Goal: Information Seeking & Learning: Learn about a topic

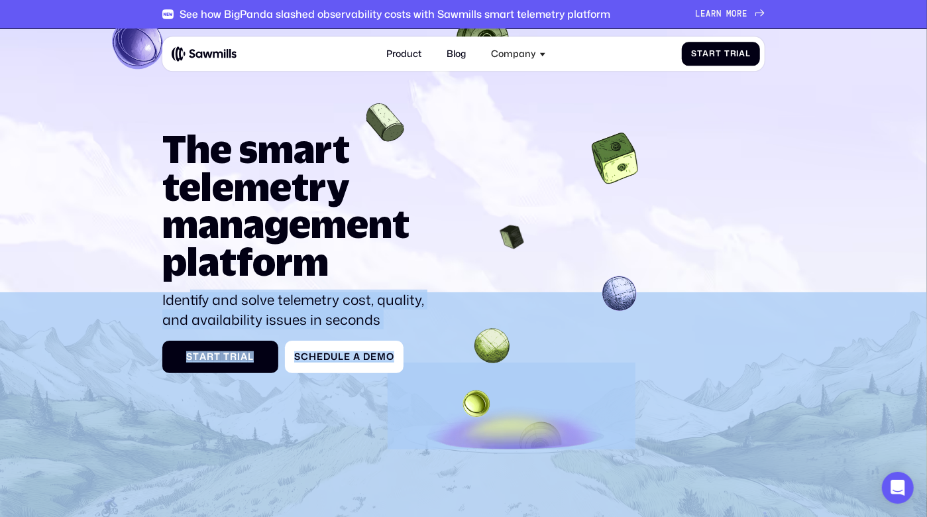
drag, startPoint x: 157, startPoint y: 302, endPoint x: 191, endPoint y: 302, distance: 33.8
click at [191, 302] on section "The smart telemetry management platform Identify and solve telemetry cost, qual…" at bounding box center [463, 313] width 927 height 569
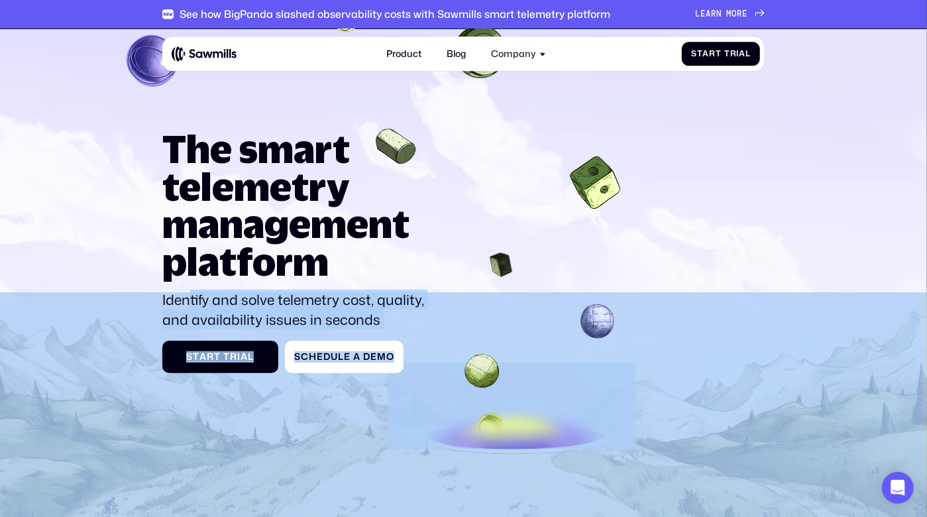
click at [191, 302] on p "Identify and solve telemetry cost, quality, and availability issues in seconds" at bounding box center [296, 309] width 269 height 39
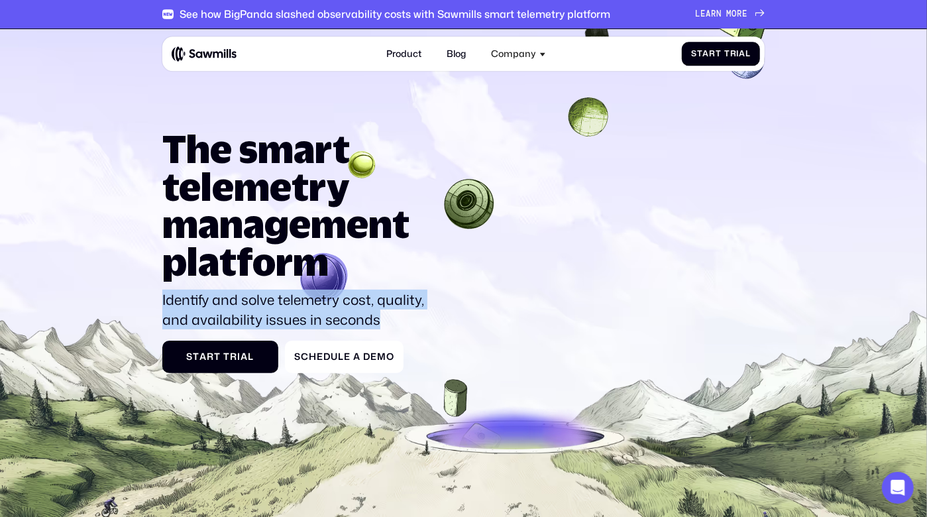
drag, startPoint x: 191, startPoint y: 302, endPoint x: 364, endPoint y: 321, distance: 174.0
click at [364, 321] on p "Identify and solve telemetry cost, quality, and availability issues in seconds" at bounding box center [296, 309] width 269 height 39
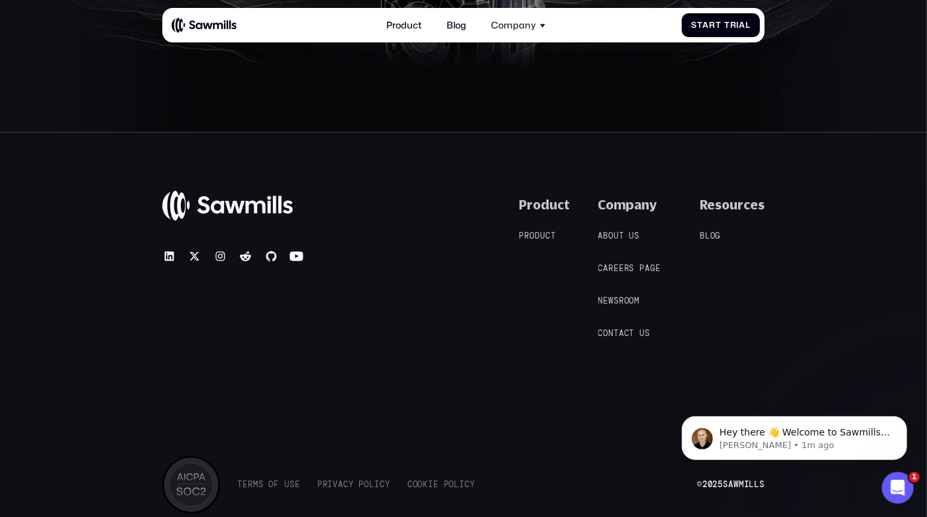
scroll to position [5262, 0]
click at [798, 211] on div "© 2025 Sawmills Product P r o d u c t P r o d u c t Company A b o u t u s A b o…" at bounding box center [463, 357] width 927 height 453
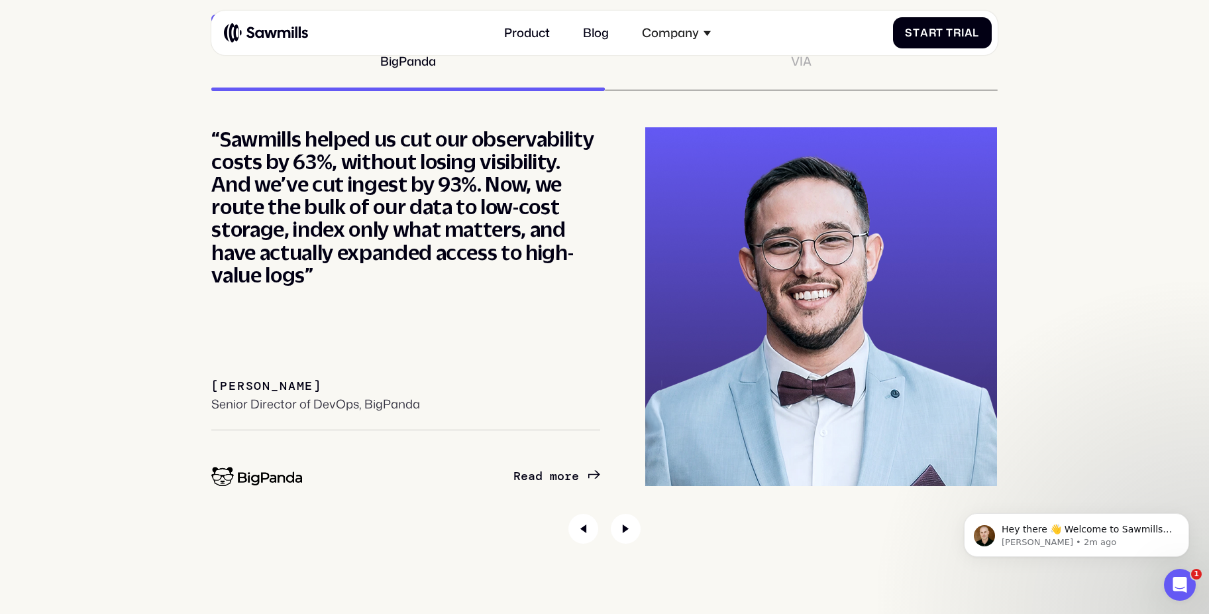
scroll to position [5592, 0]
click at [632, 516] on icon "Next slide" at bounding box center [626, 528] width 30 height 30
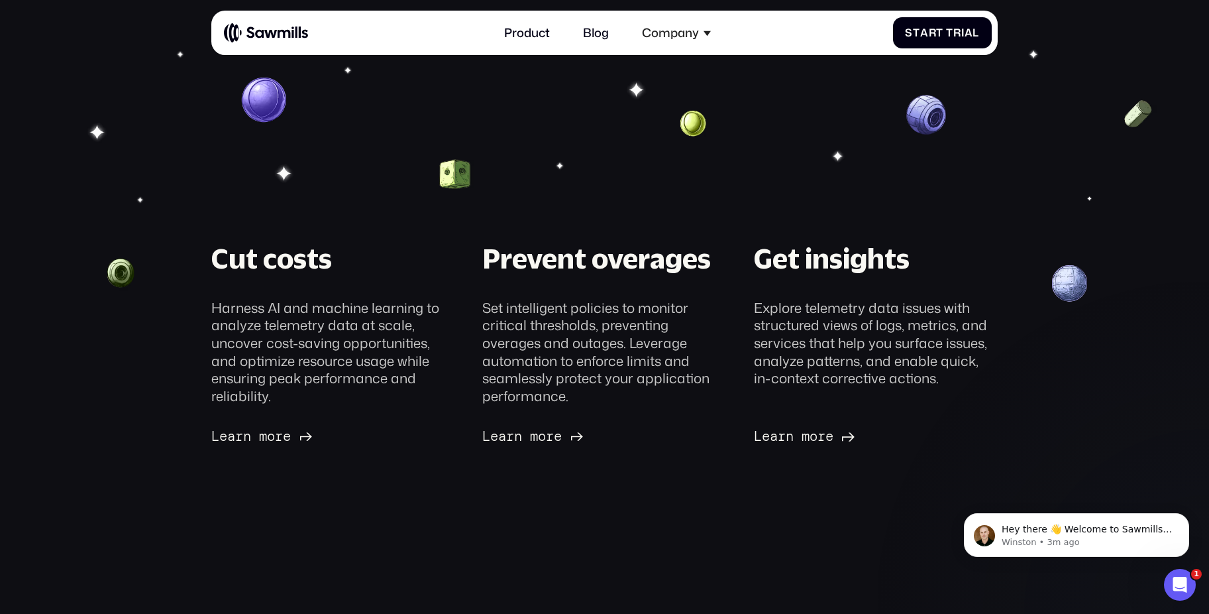
scroll to position [0, 0]
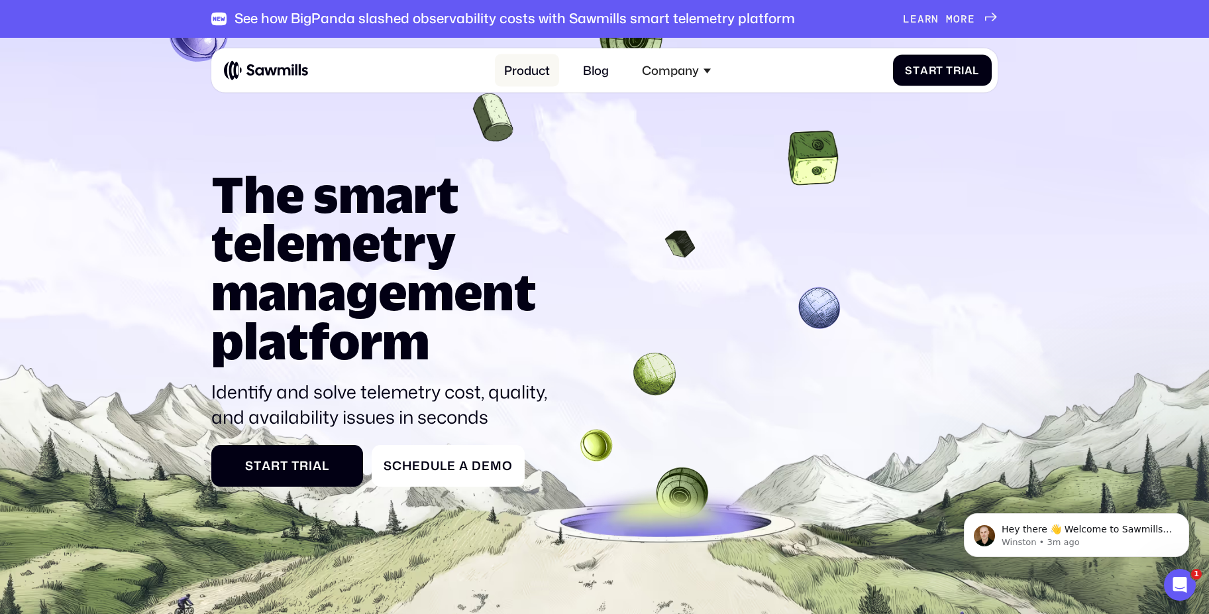
click at [527, 72] on link "Product" at bounding box center [527, 70] width 64 height 32
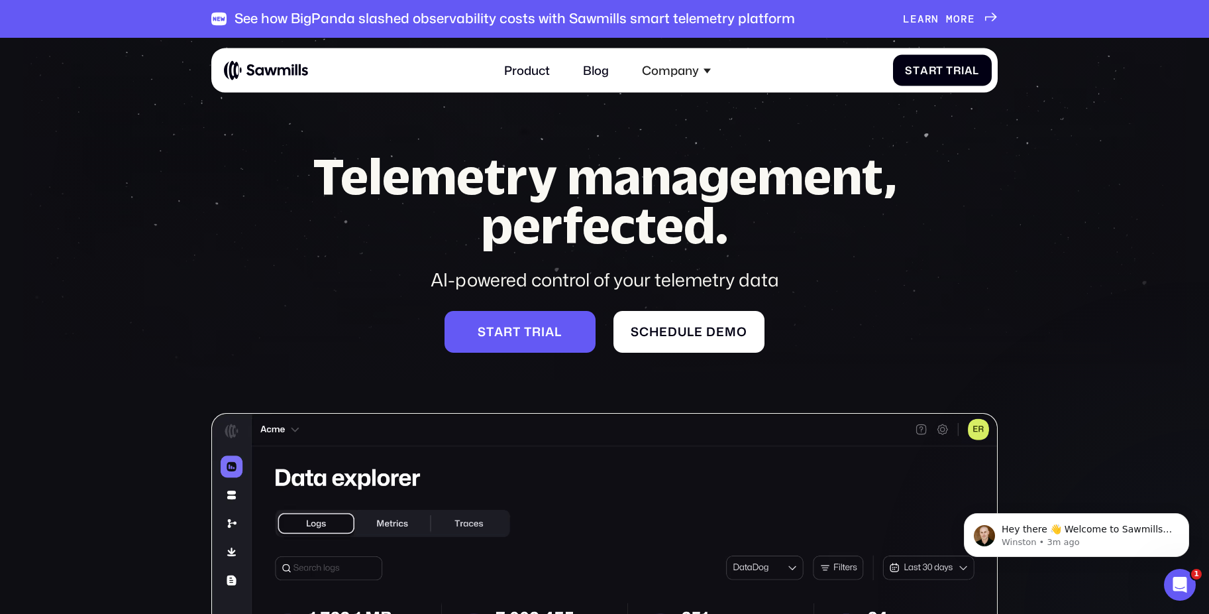
click at [946, 19] on span at bounding box center [942, 19] width 7 height 13
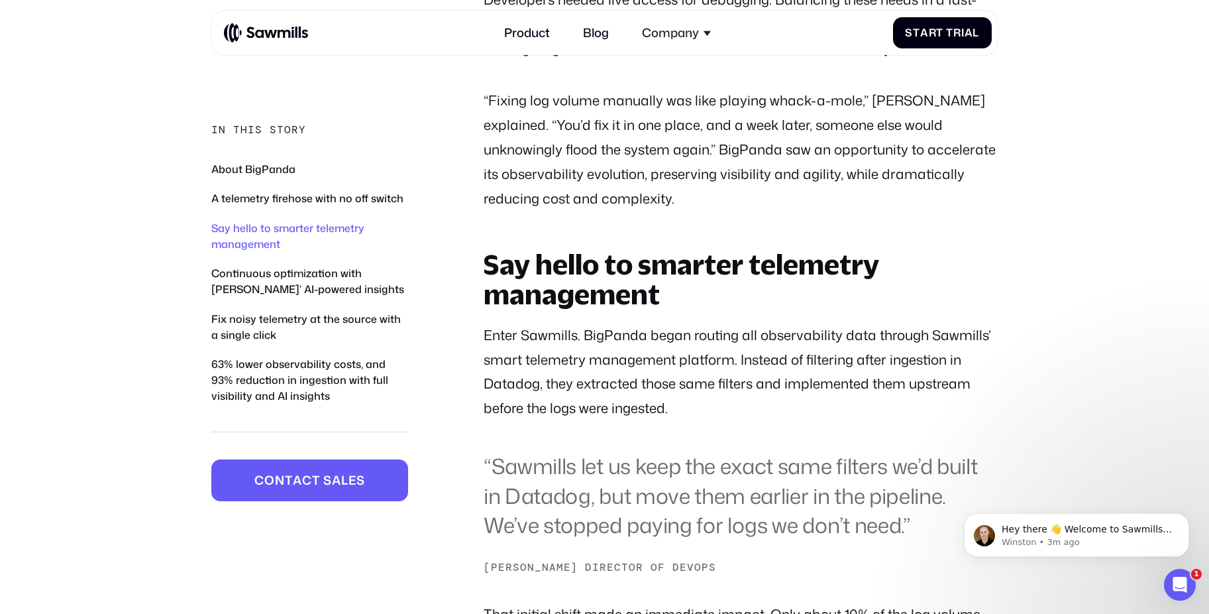
scroll to position [1951, 0]
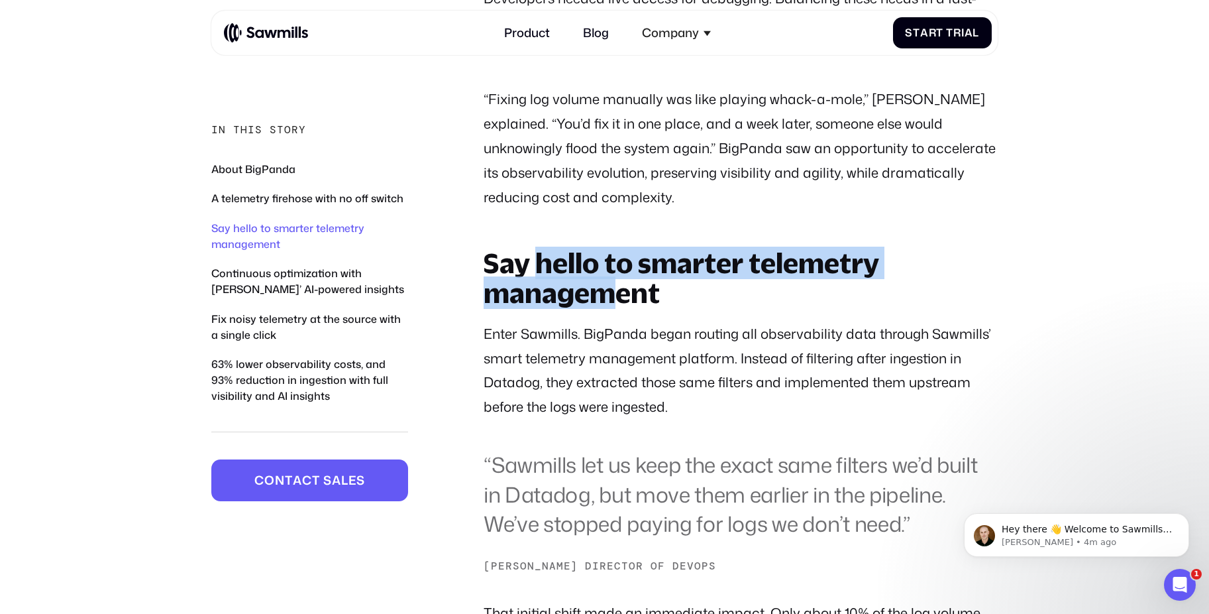
drag, startPoint x: 569, startPoint y: 245, endPoint x: 610, endPoint y: 268, distance: 47.8
click at [610, 268] on h2 "Say hello to smarter telemetry management" at bounding box center [741, 278] width 514 height 60
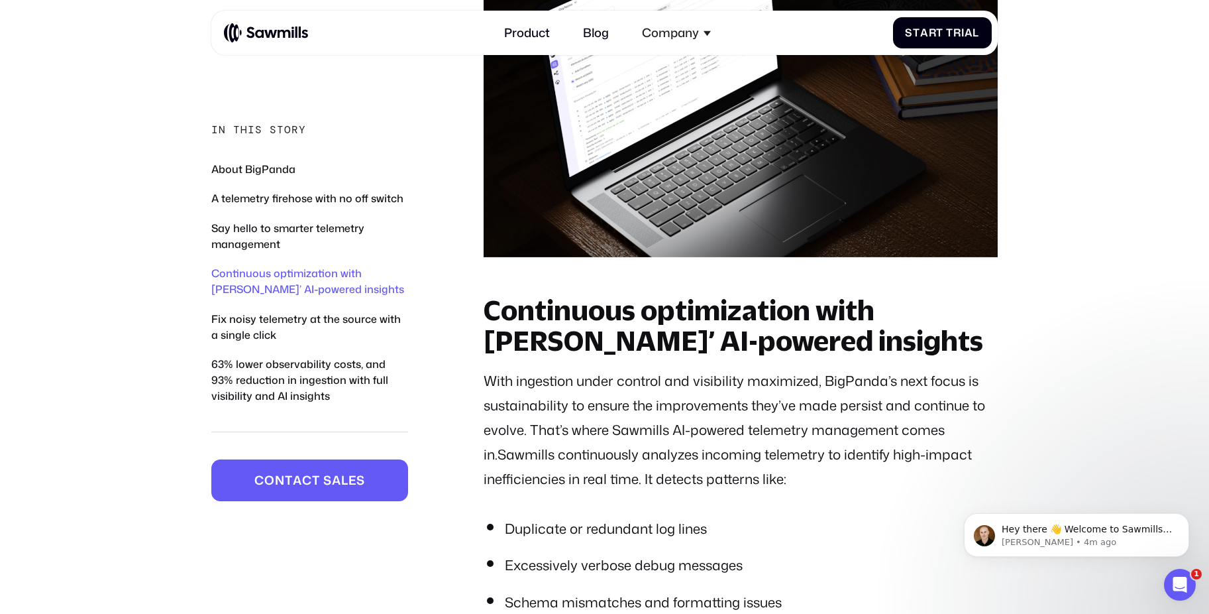
scroll to position [2999, 0]
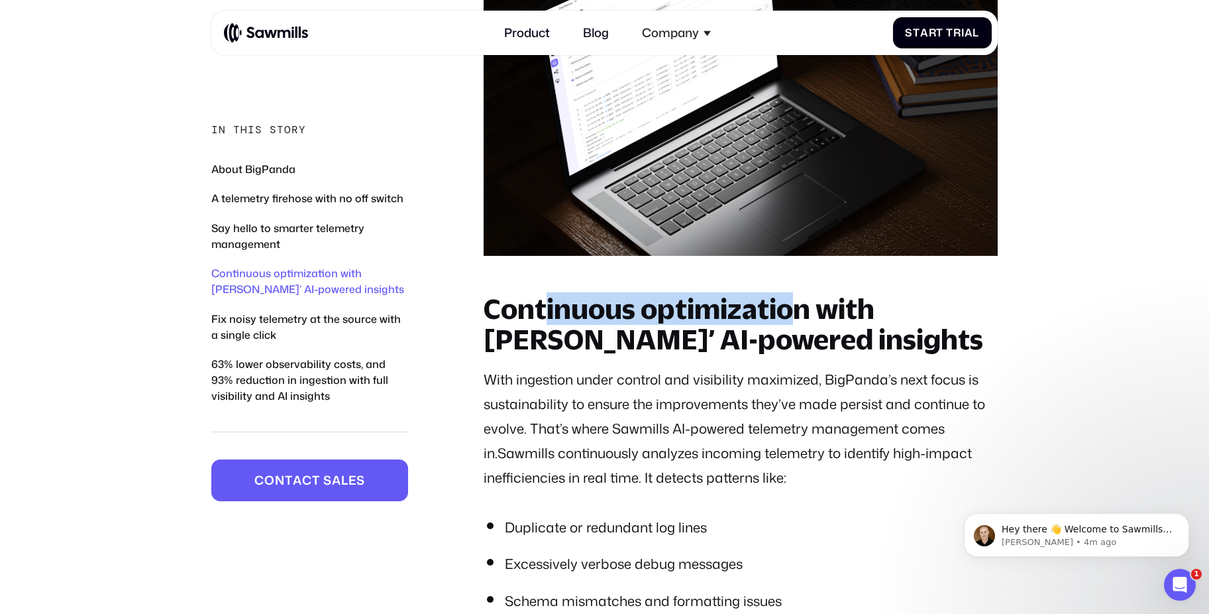
drag, startPoint x: 553, startPoint y: 290, endPoint x: 802, endPoint y: 297, distance: 249.2
click at [802, 297] on h2 "Continuous optimization with Sawmills’ AI-powered insights" at bounding box center [741, 324] width 514 height 60
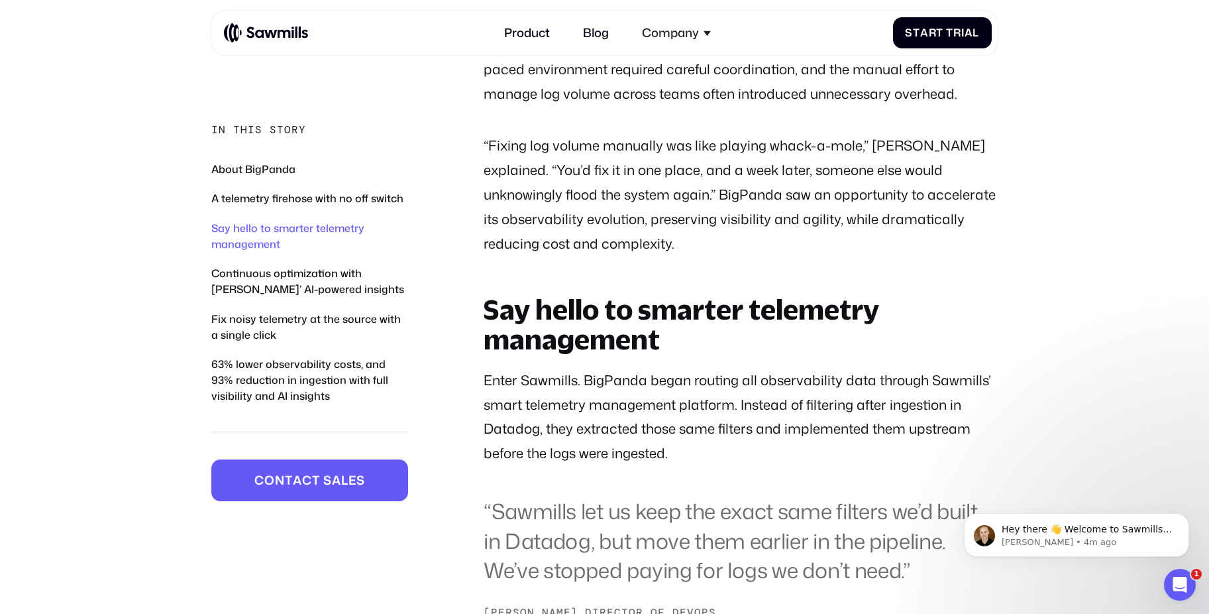
scroll to position [1906, 0]
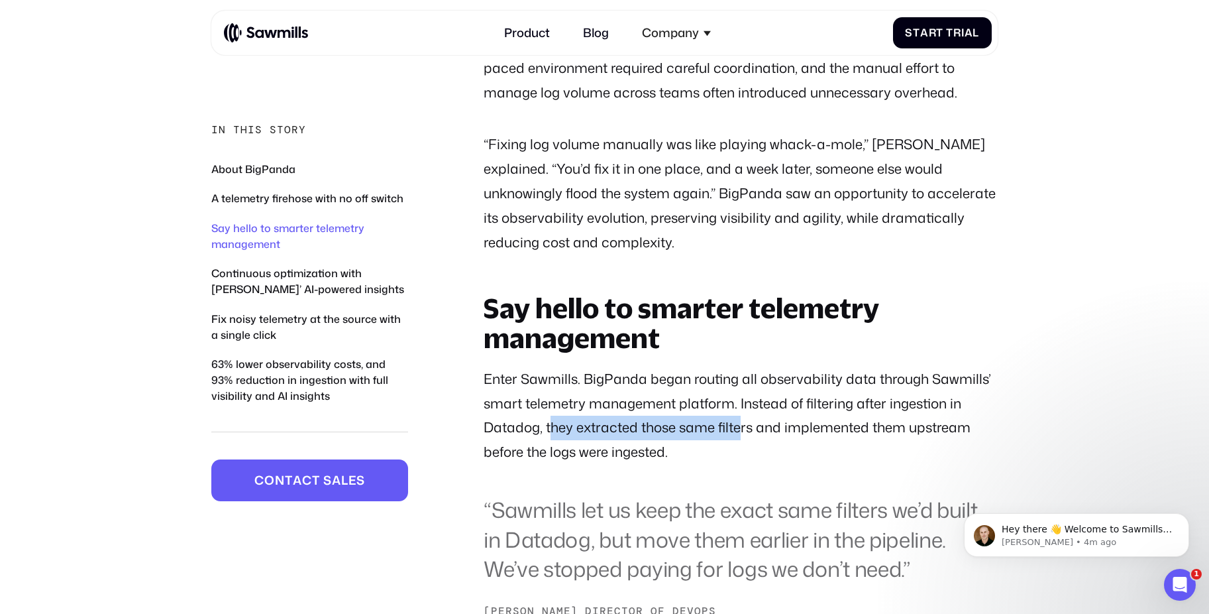
drag, startPoint x: 555, startPoint y: 403, endPoint x: 739, endPoint y: 408, distance: 184.3
click at [739, 408] on p "Enter Sawmills. BigPanda began routing all observability data through Sawmills’…" at bounding box center [741, 416] width 514 height 98
